Goal: Navigation & Orientation: Find specific page/section

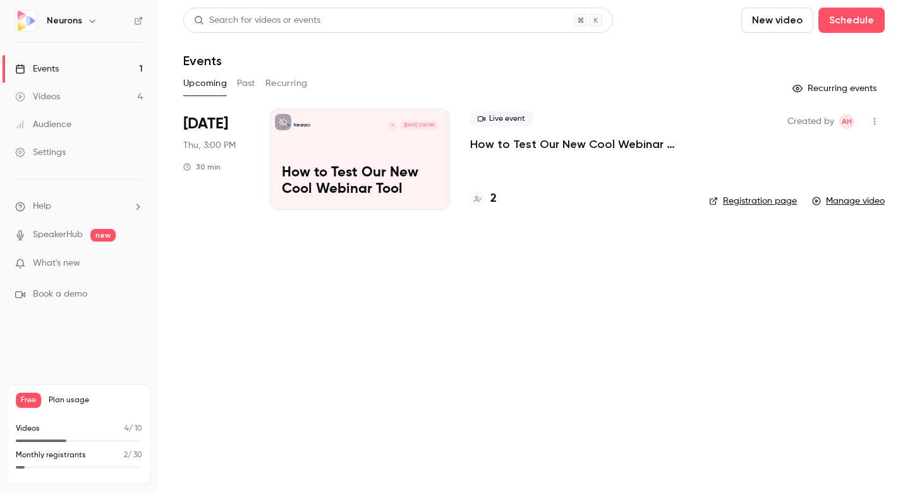
click at [517, 142] on p "How to Test Our New Cool Webinar Tool" at bounding box center [579, 143] width 219 height 15
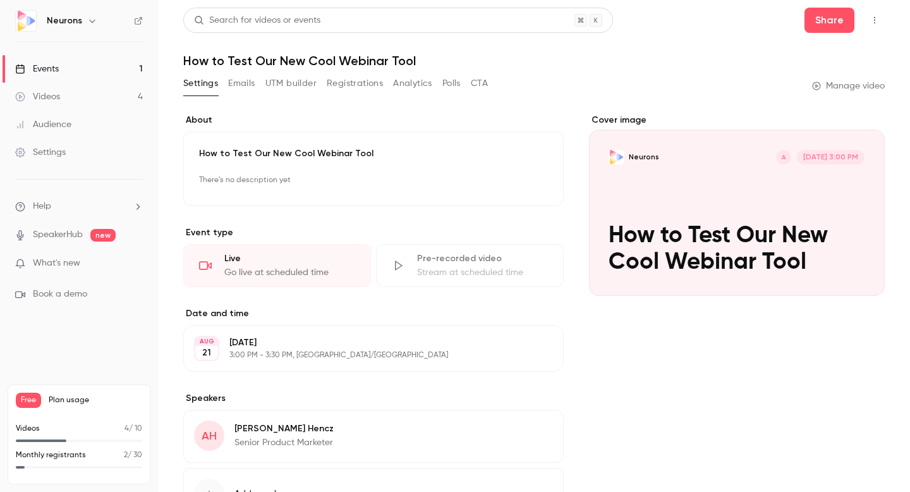
click at [80, 71] on link "Events 1" at bounding box center [79, 69] width 158 height 28
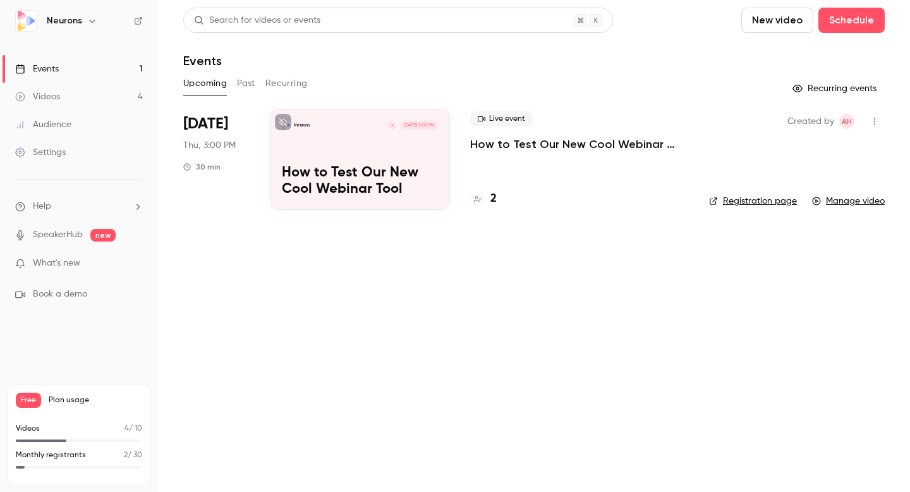
click at [85, 156] on link "Settings" at bounding box center [79, 152] width 158 height 28
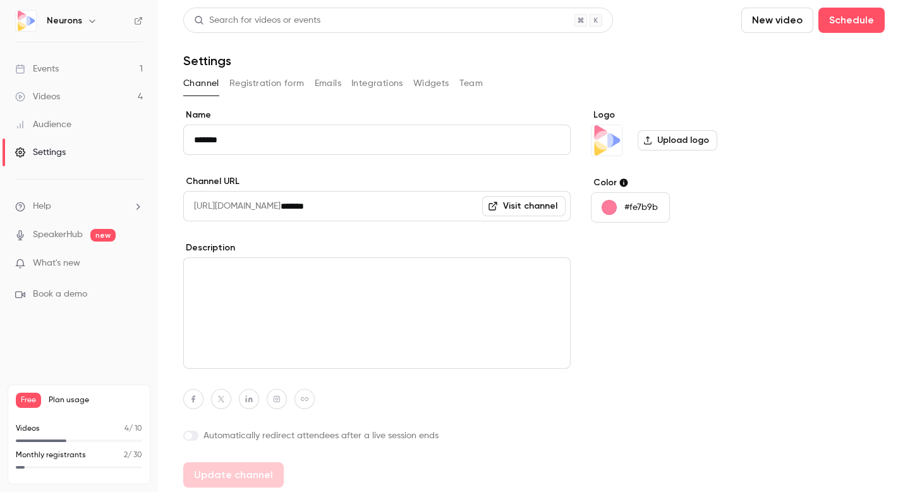
click at [477, 82] on button "Team" at bounding box center [471, 83] width 24 height 20
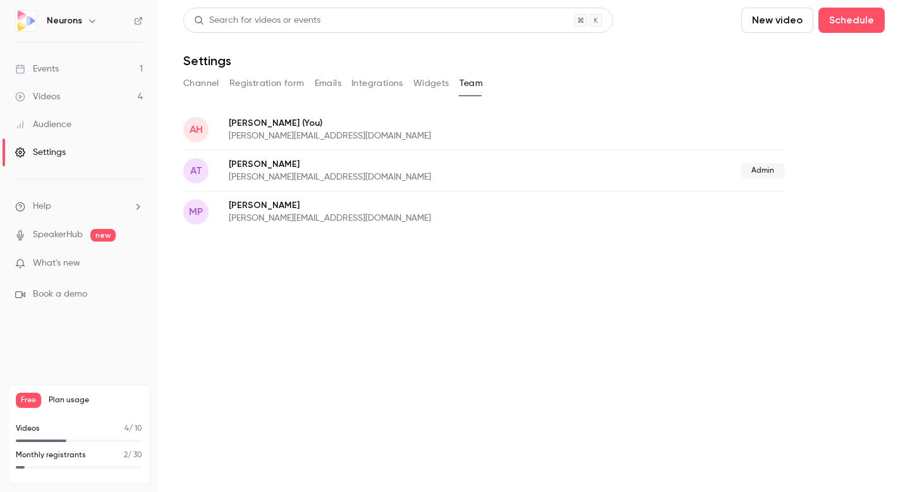
click at [469, 88] on button "Team" at bounding box center [471, 83] width 24 height 20
click at [356, 165] on p "[PERSON_NAME]" at bounding box center [407, 164] width 357 height 13
click at [432, 83] on button "Widgets" at bounding box center [431, 83] width 36 height 20
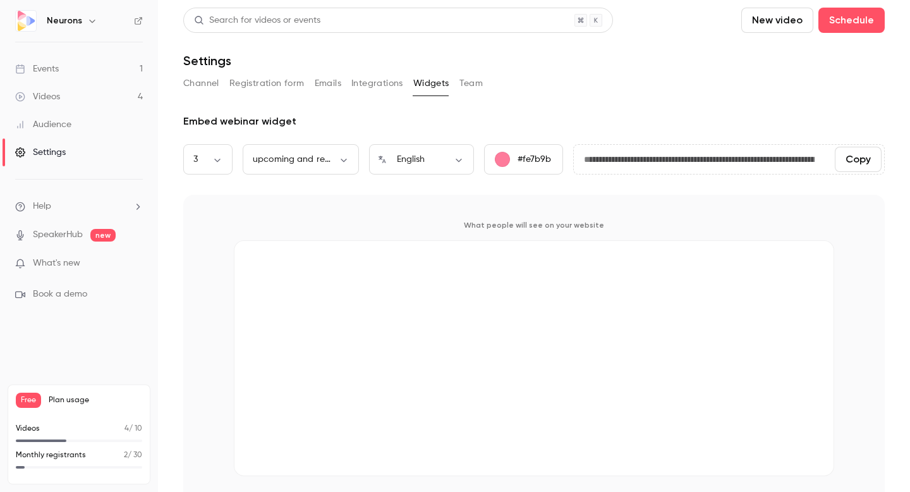
click at [471, 83] on button "Team" at bounding box center [471, 83] width 24 height 20
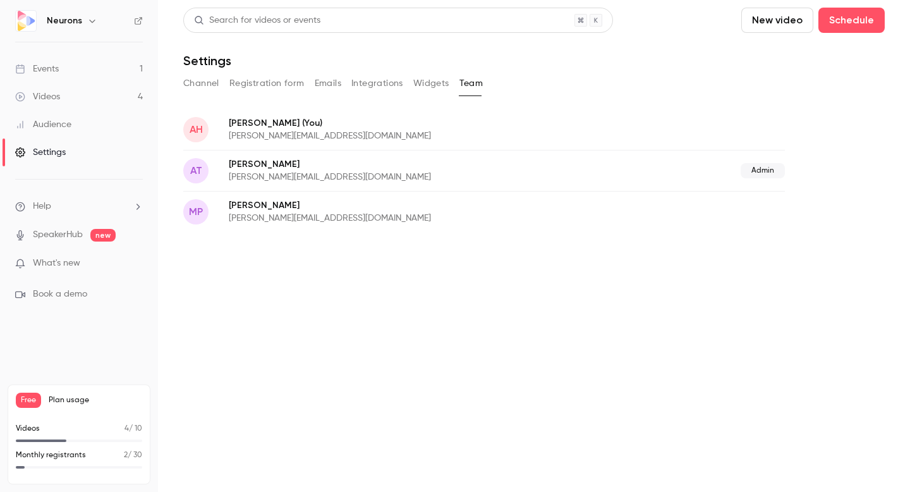
click at [325, 88] on button "Emails" at bounding box center [328, 83] width 27 height 20
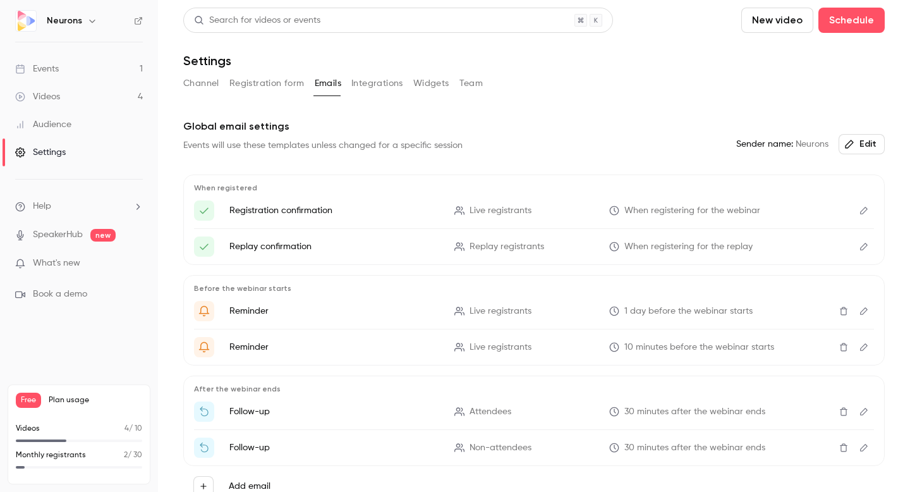
click at [380, 85] on button "Integrations" at bounding box center [377, 83] width 52 height 20
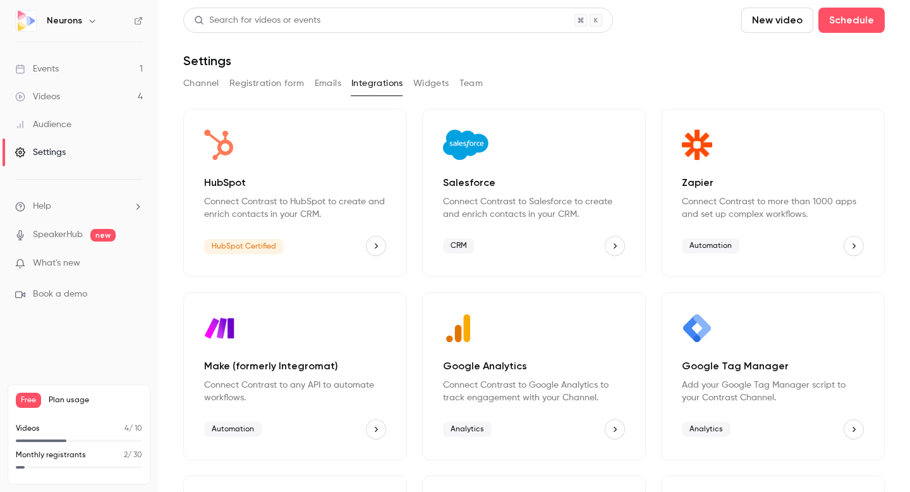
click at [42, 73] on div "Events" at bounding box center [37, 69] width 44 height 13
